Goal: Task Accomplishment & Management: Use online tool/utility

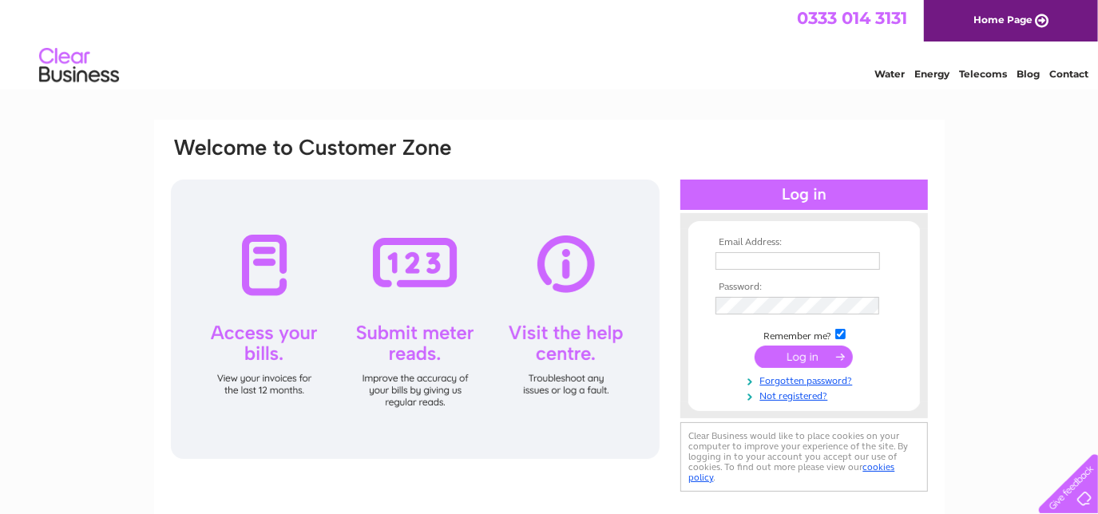
type input "outside.edge@btconnect.com"
click at [801, 363] on input "submit" at bounding box center [804, 357] width 98 height 22
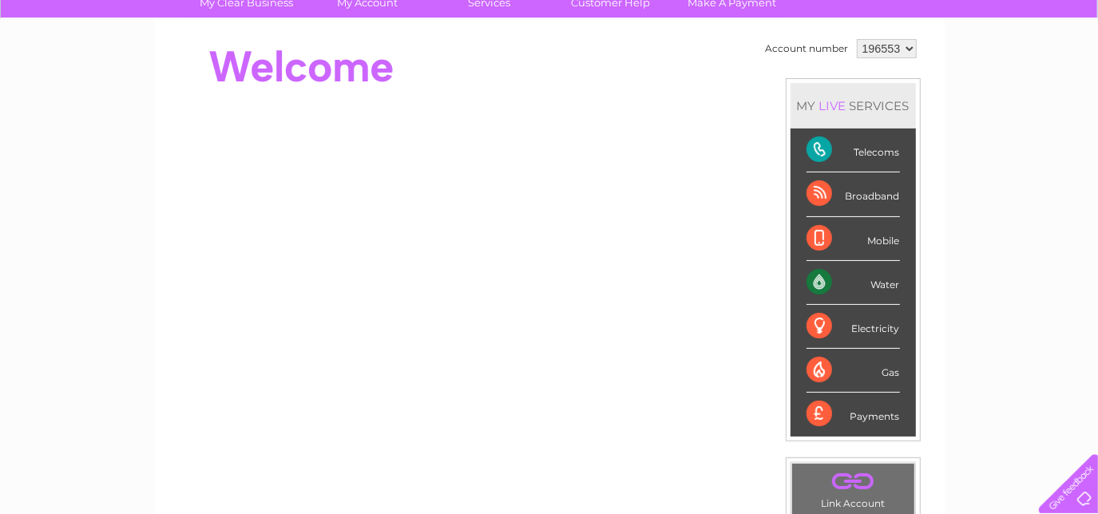
scroll to position [145, 0]
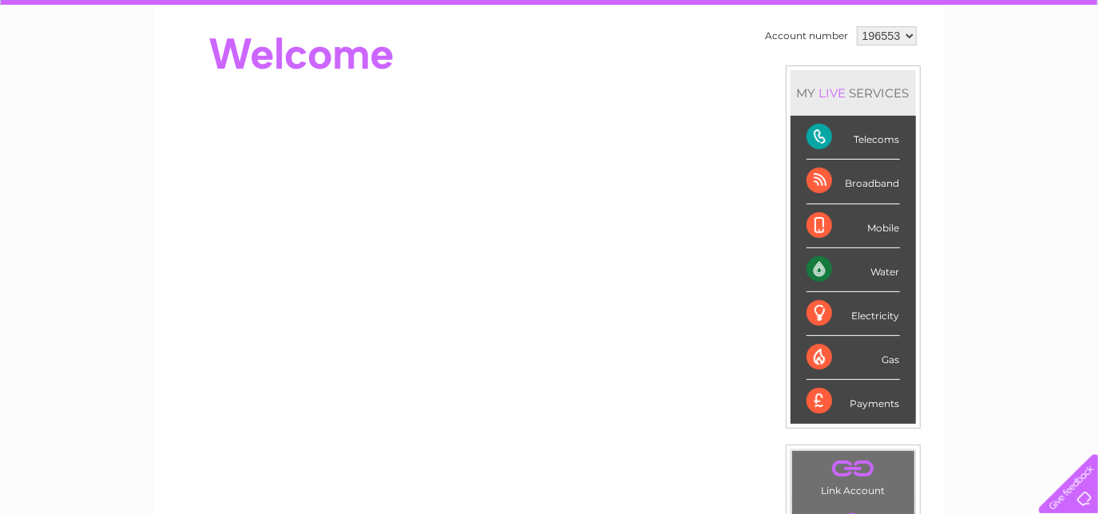
click at [884, 271] on div "Water" at bounding box center [853, 270] width 93 height 44
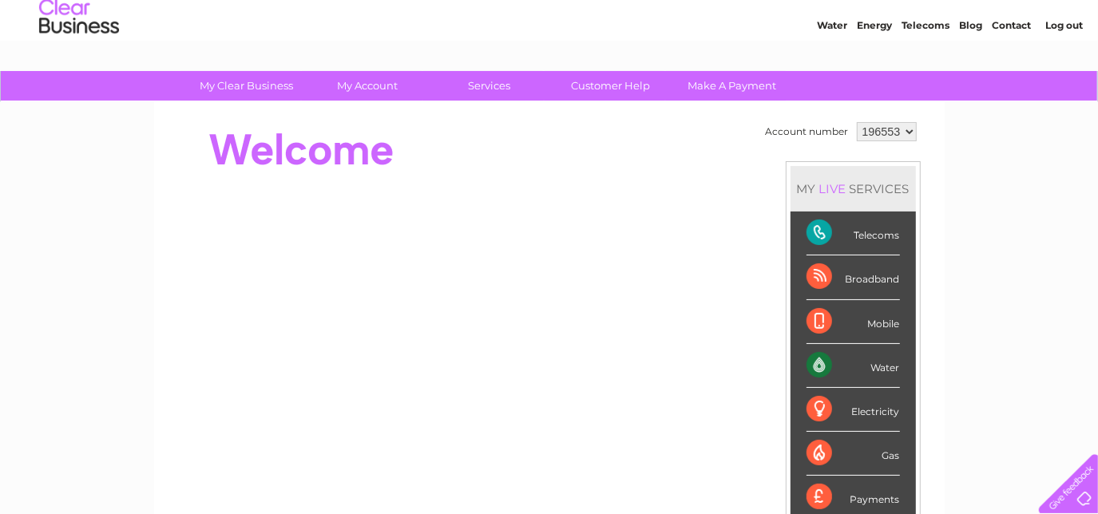
scroll to position [0, 0]
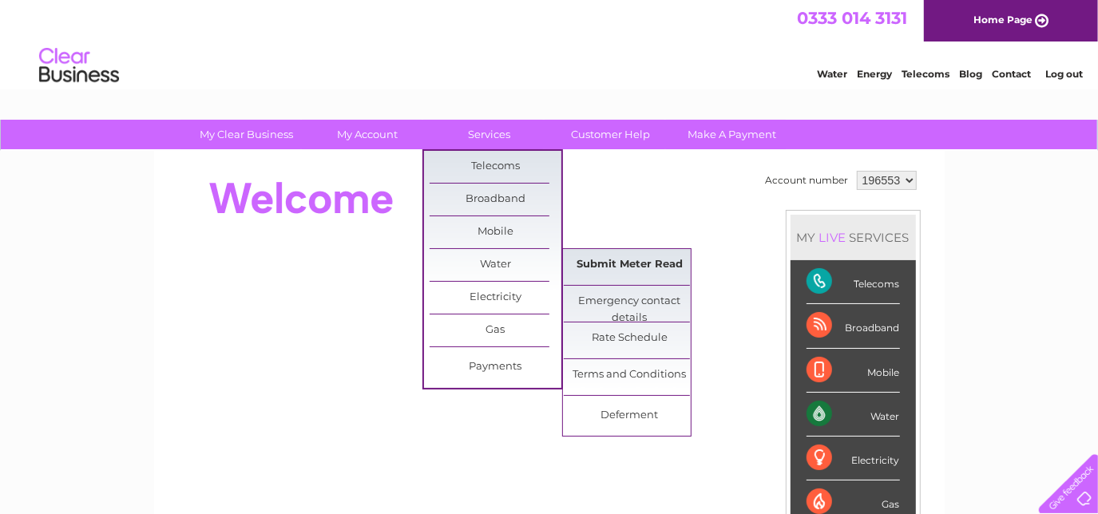
click at [607, 264] on link "Submit Meter Read" at bounding box center [630, 265] width 132 height 32
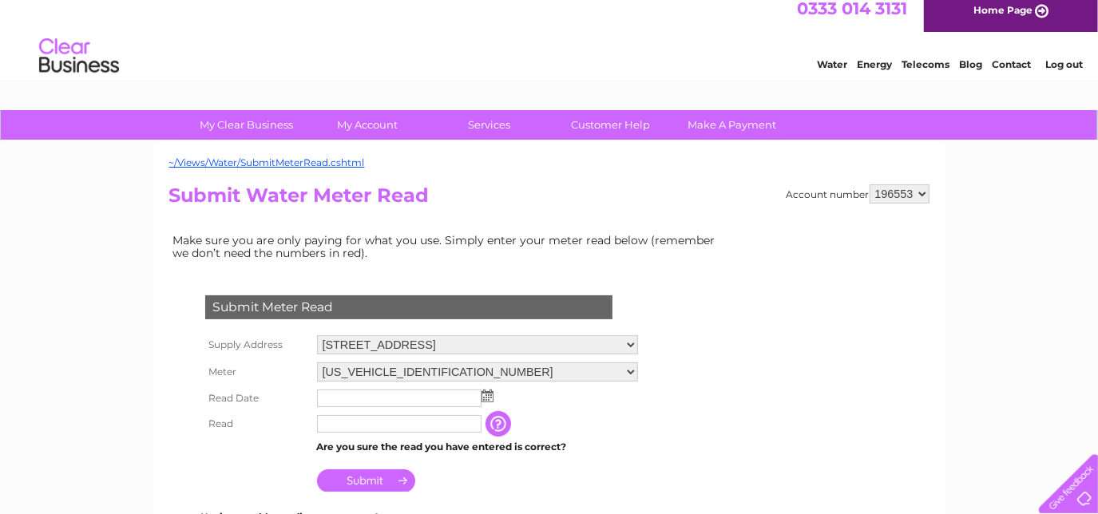
scroll to position [72, 0]
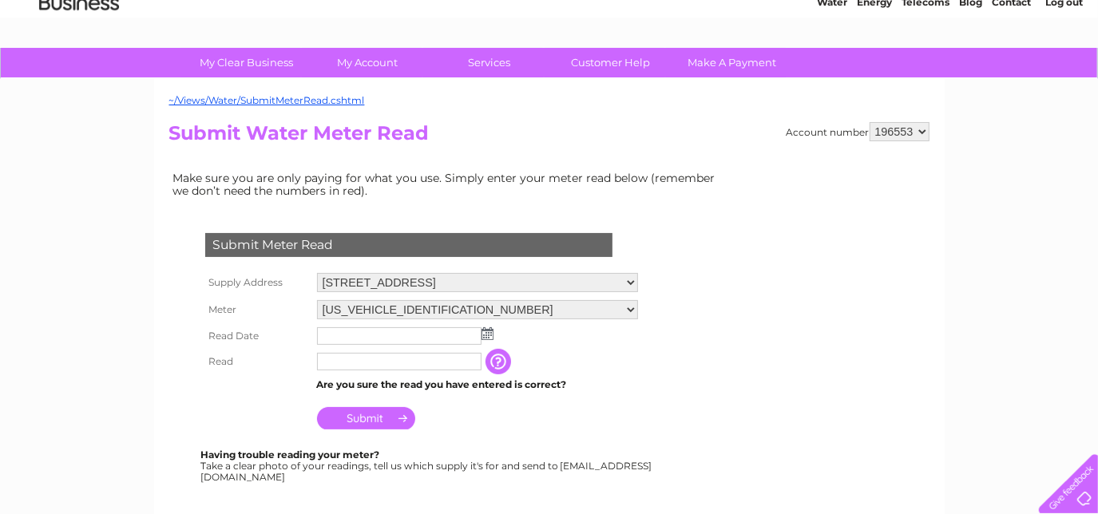
click at [486, 334] on img at bounding box center [488, 334] width 12 height 13
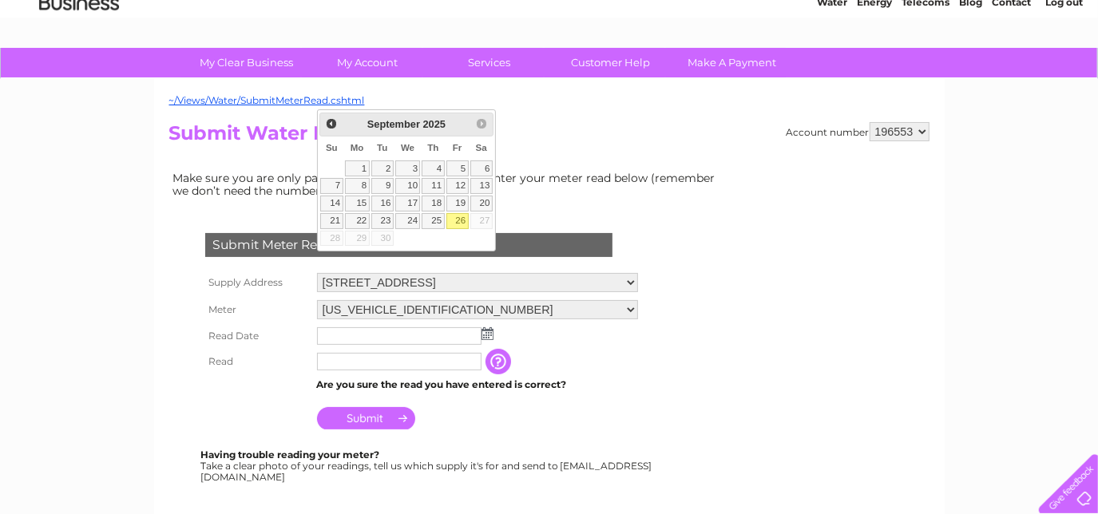
click at [469, 229] on link "26" at bounding box center [458, 221] width 22 height 16
type input "[DATE]"
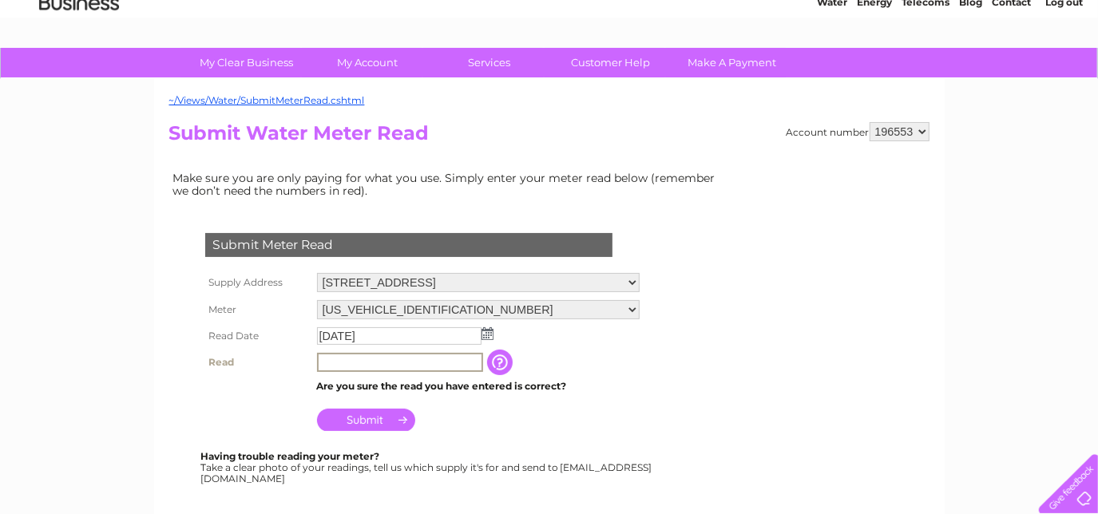
click at [435, 363] on input "text" at bounding box center [400, 362] width 166 height 19
type input "00372"
click at [372, 411] on input "Submit" at bounding box center [366, 418] width 98 height 22
